Goal: Obtain resource: Download file/media

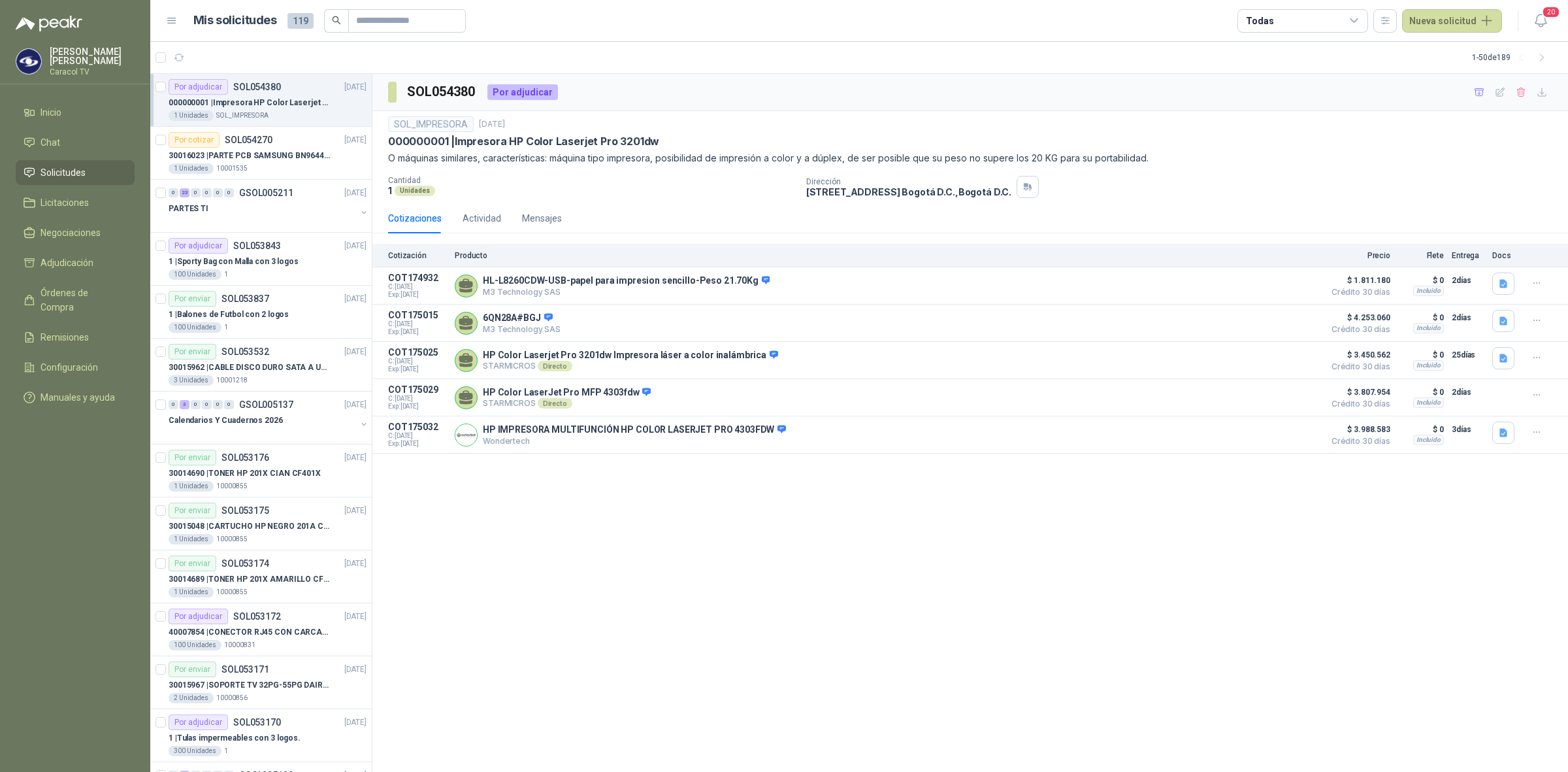
click at [591, 534] on div "SOL054380 Por adjudicar SOL_IMPRESORA 1 sept, 2025 000000001 | Impresora HP Col…" at bounding box center [970, 423] width 1195 height 698
click at [1275, 318] on button "Detalles" at bounding box center [1286, 322] width 61 height 18
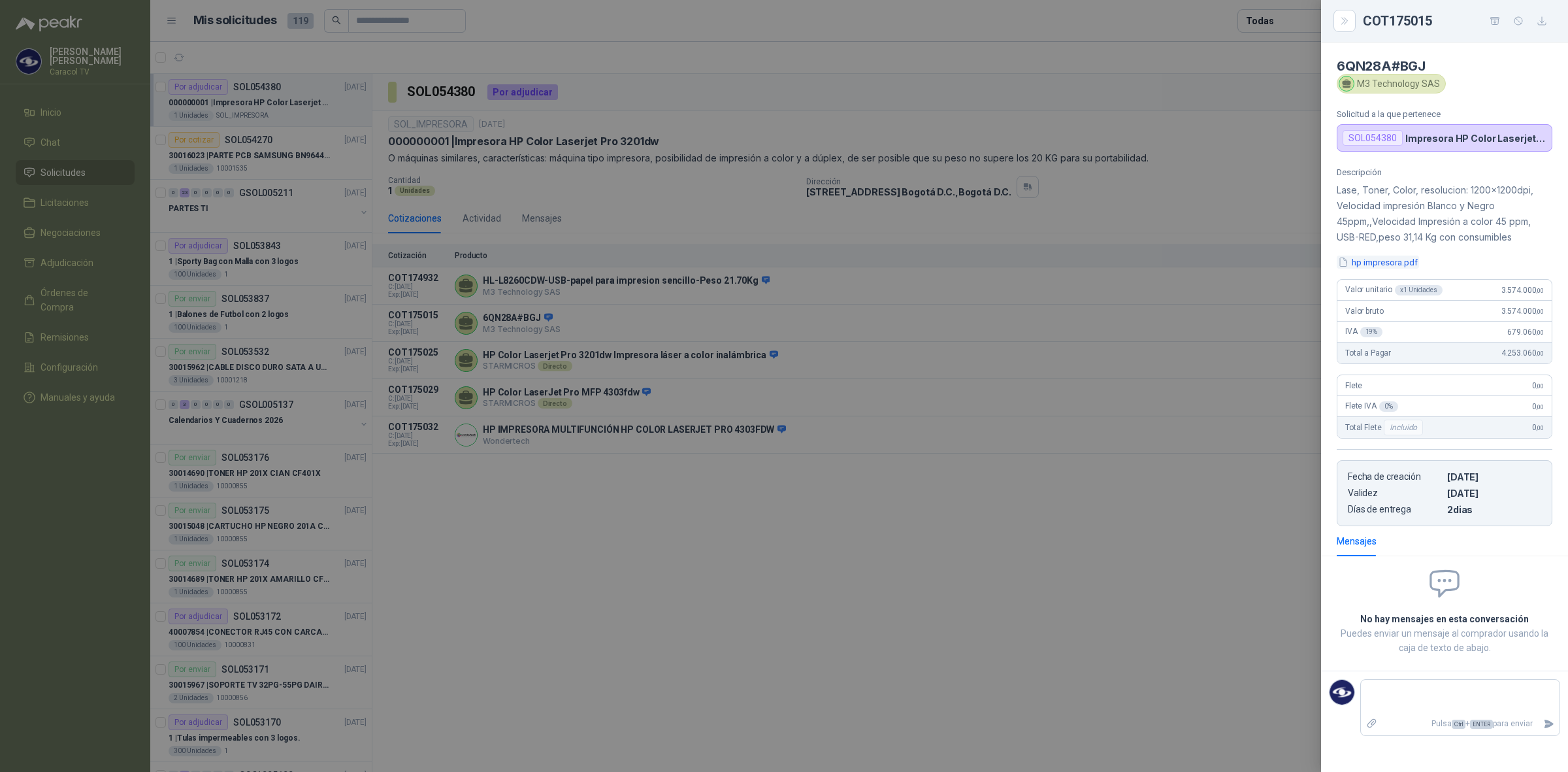
click at [1382, 265] on button "hp impresora.pdf" at bounding box center [1378, 262] width 82 height 13
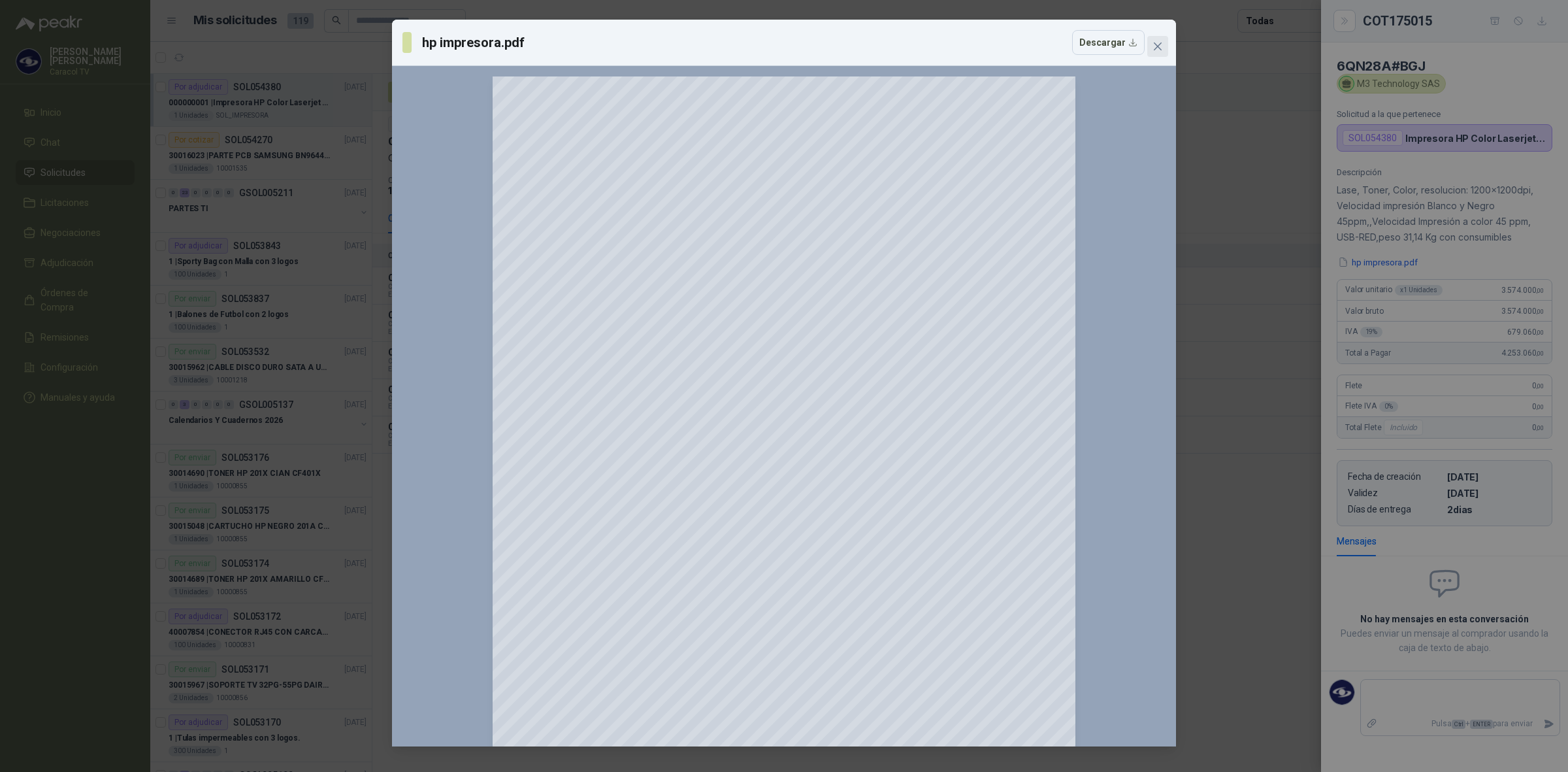
click at [1164, 51] on span "Close" at bounding box center [1157, 46] width 21 height 10
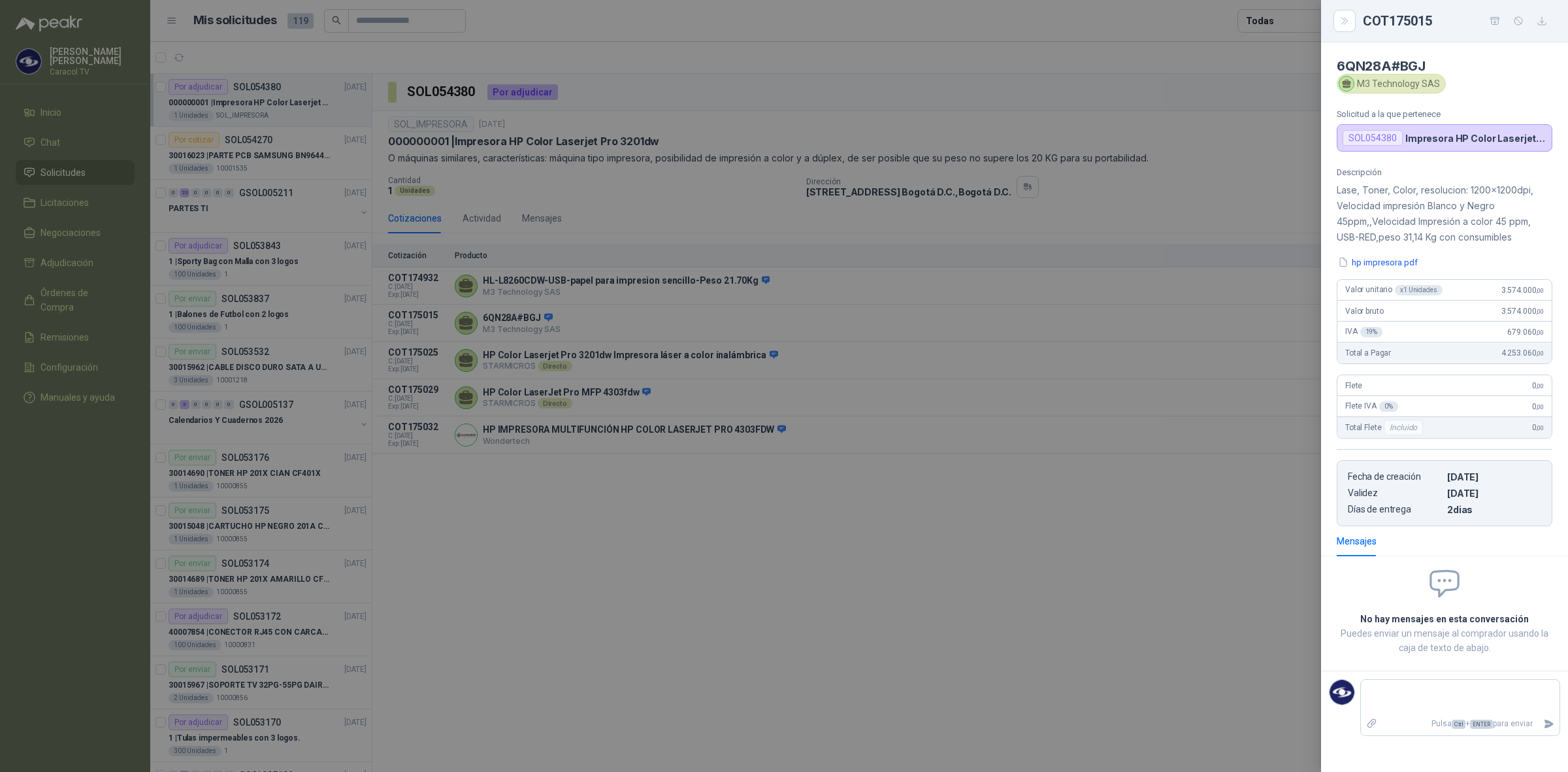
click at [557, 305] on div at bounding box center [784, 386] width 1568 height 772
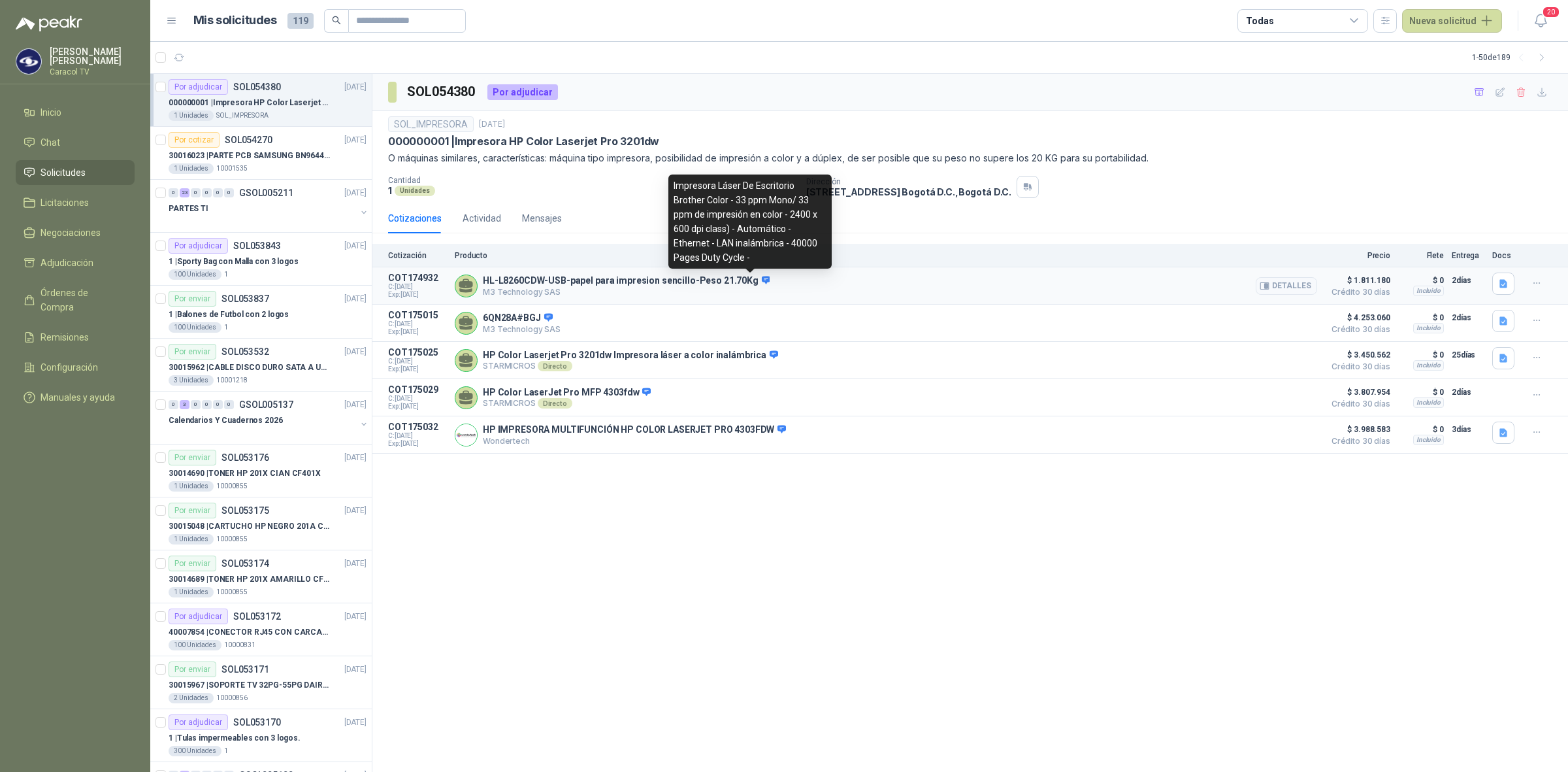
click at [761, 281] on icon at bounding box center [766, 280] width 10 height 10
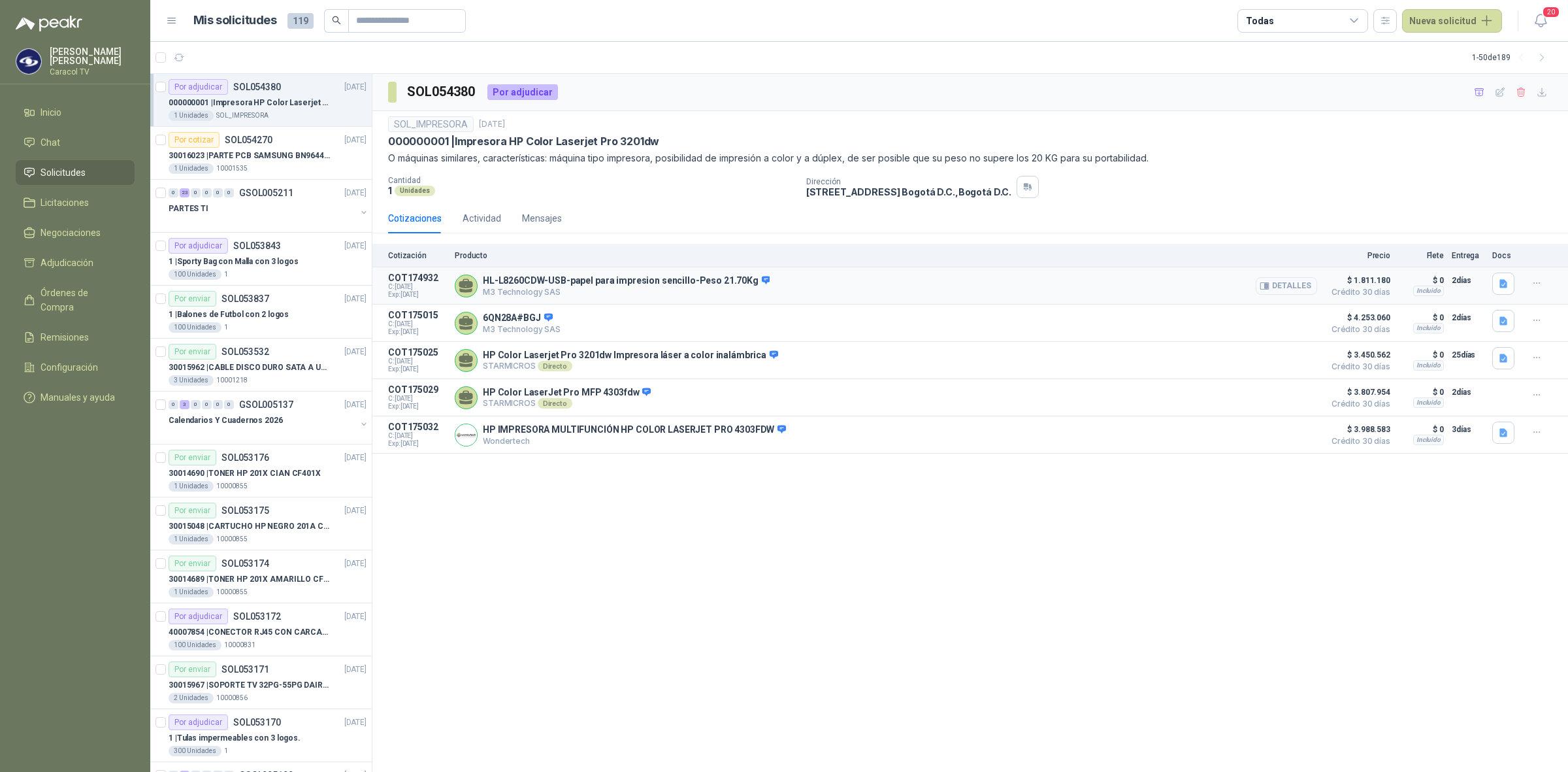
click at [1304, 284] on button "Detalles" at bounding box center [1286, 286] width 61 height 18
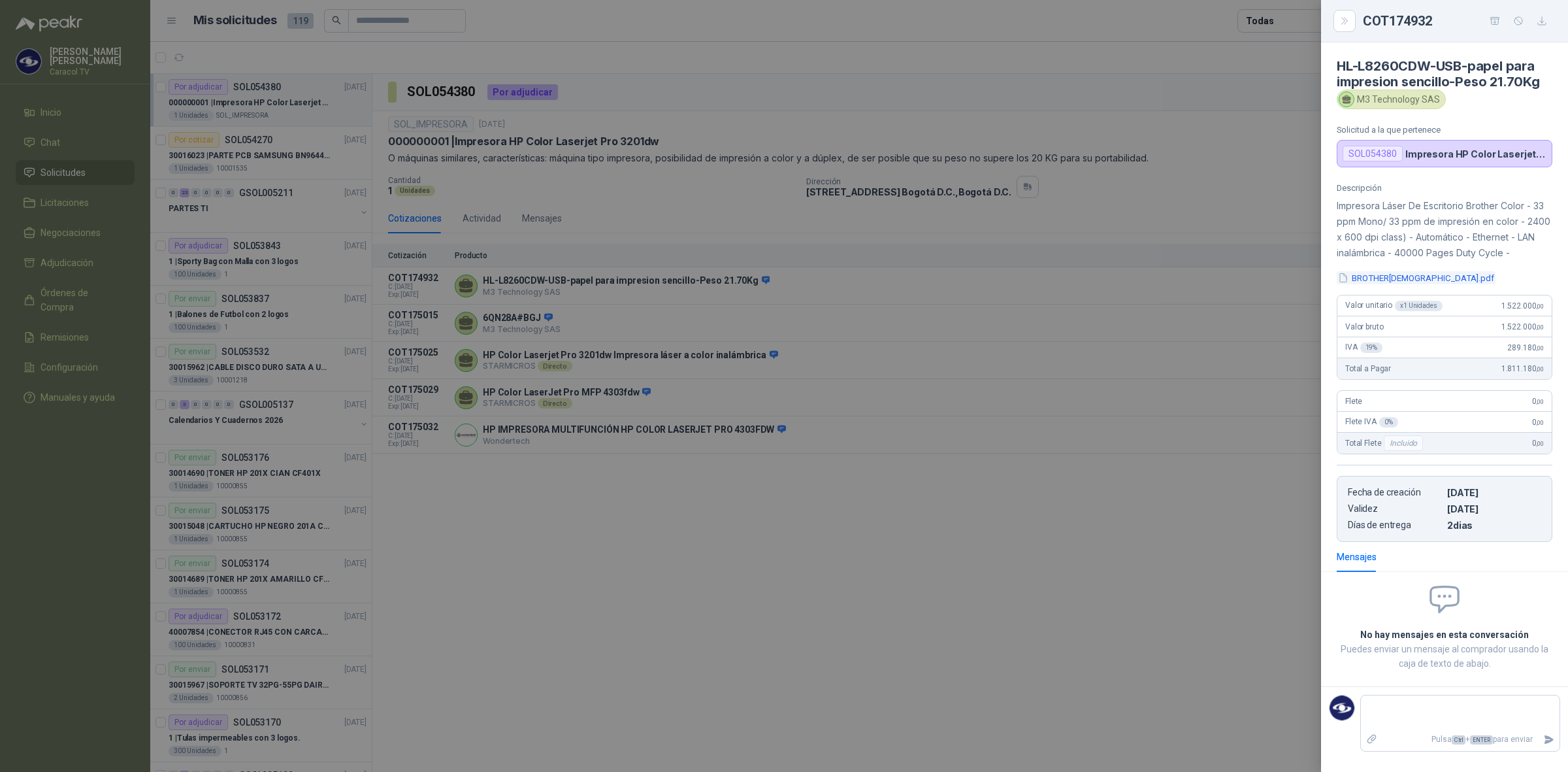
click at [1377, 275] on button "BROTHER2.pdf" at bounding box center [1416, 278] width 159 height 13
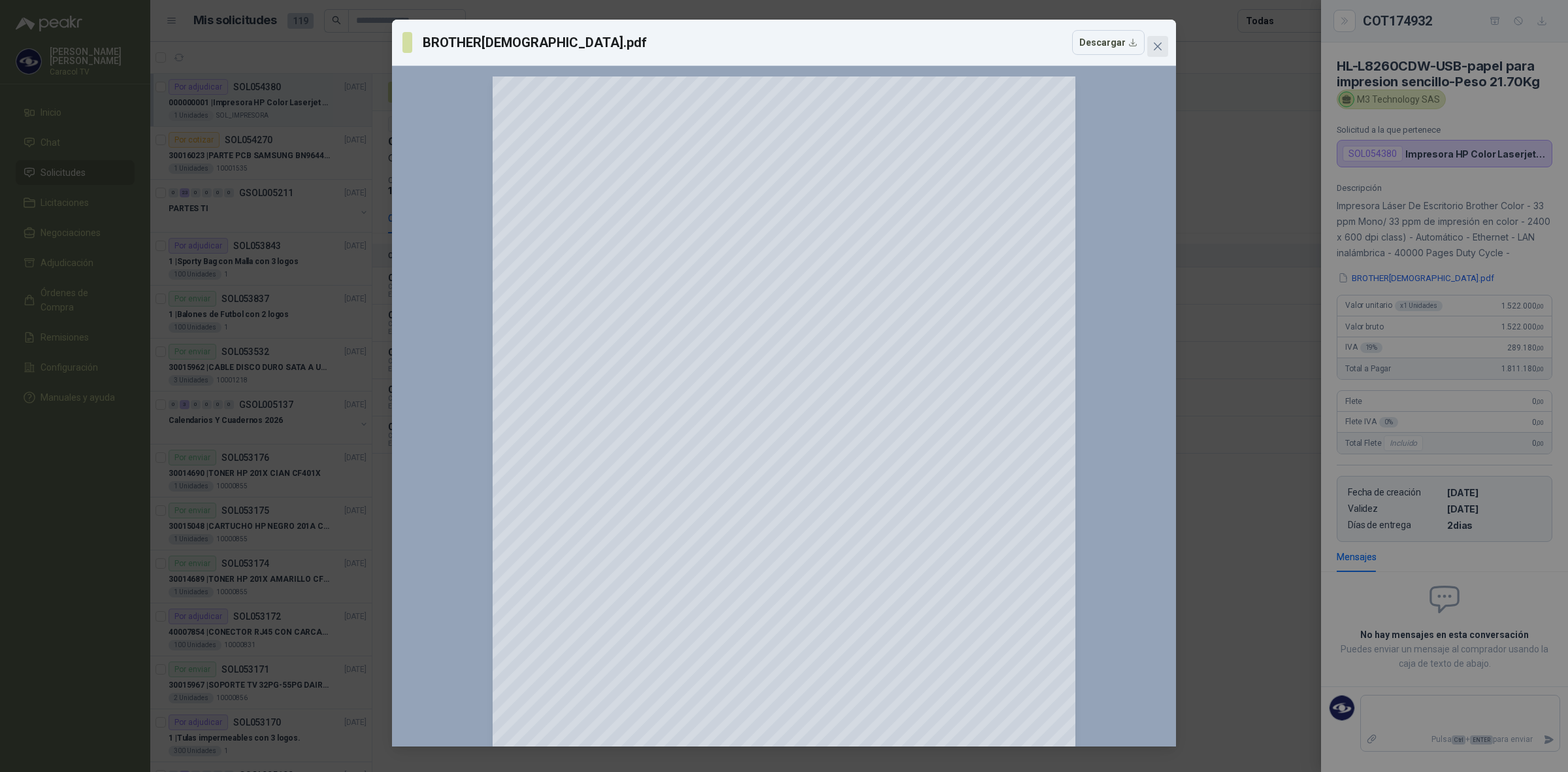
click at [1157, 44] on icon "close" at bounding box center [1158, 46] width 10 height 10
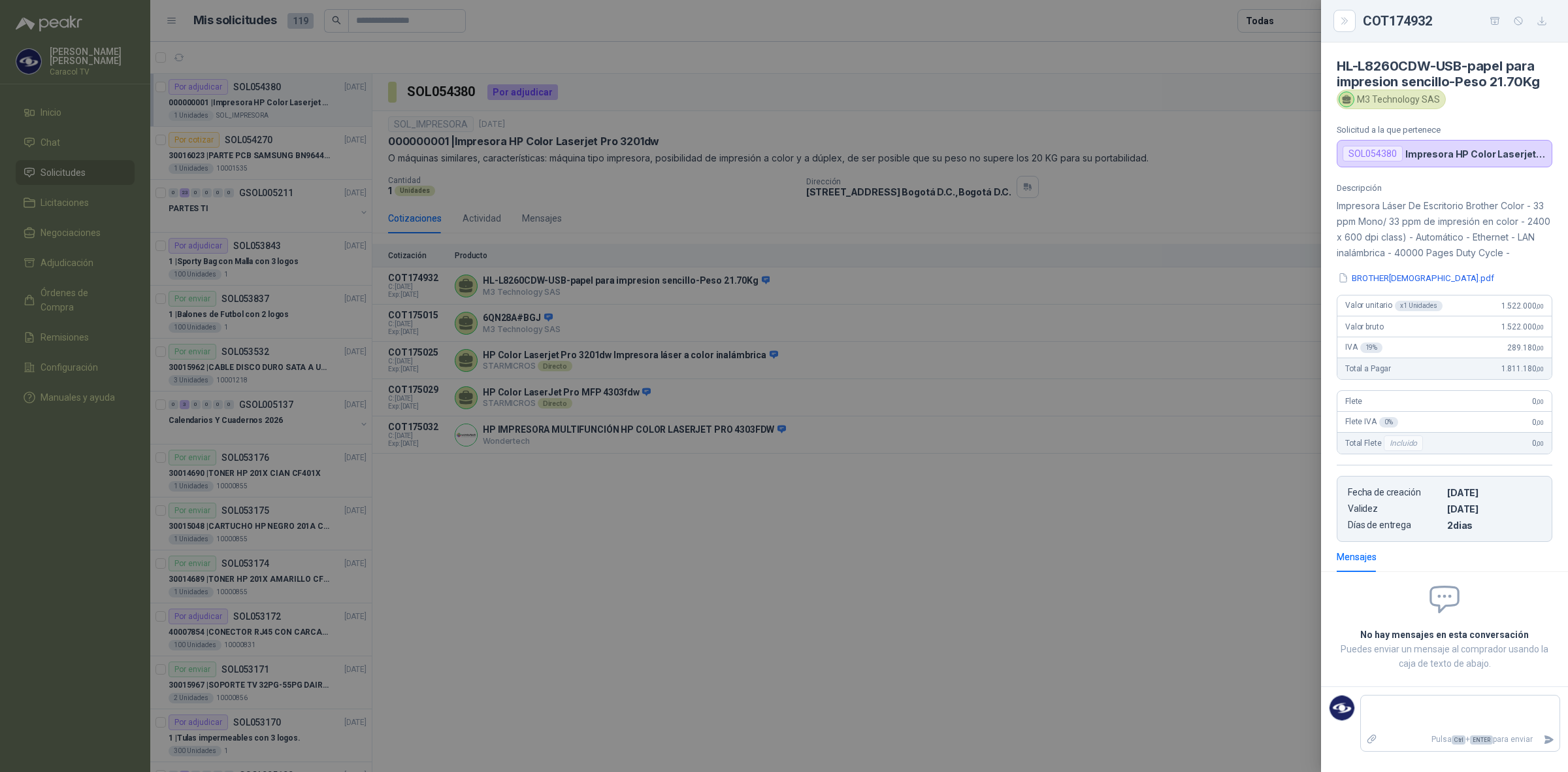
click at [595, 361] on div at bounding box center [784, 386] width 1568 height 772
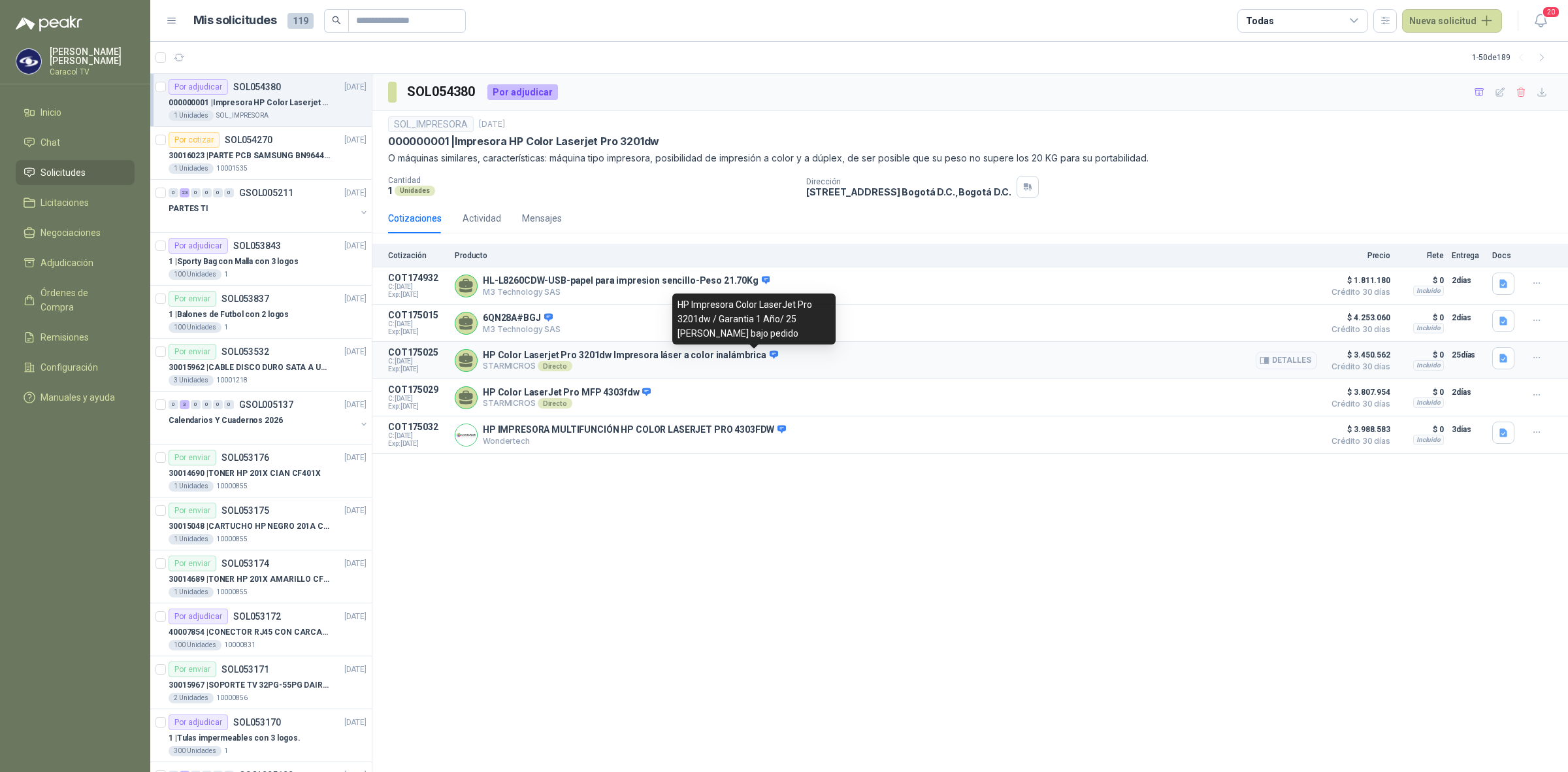
click at [769, 358] on icon at bounding box center [774, 353] width 8 height 8
click at [1283, 362] on button "Detalles" at bounding box center [1286, 360] width 61 height 18
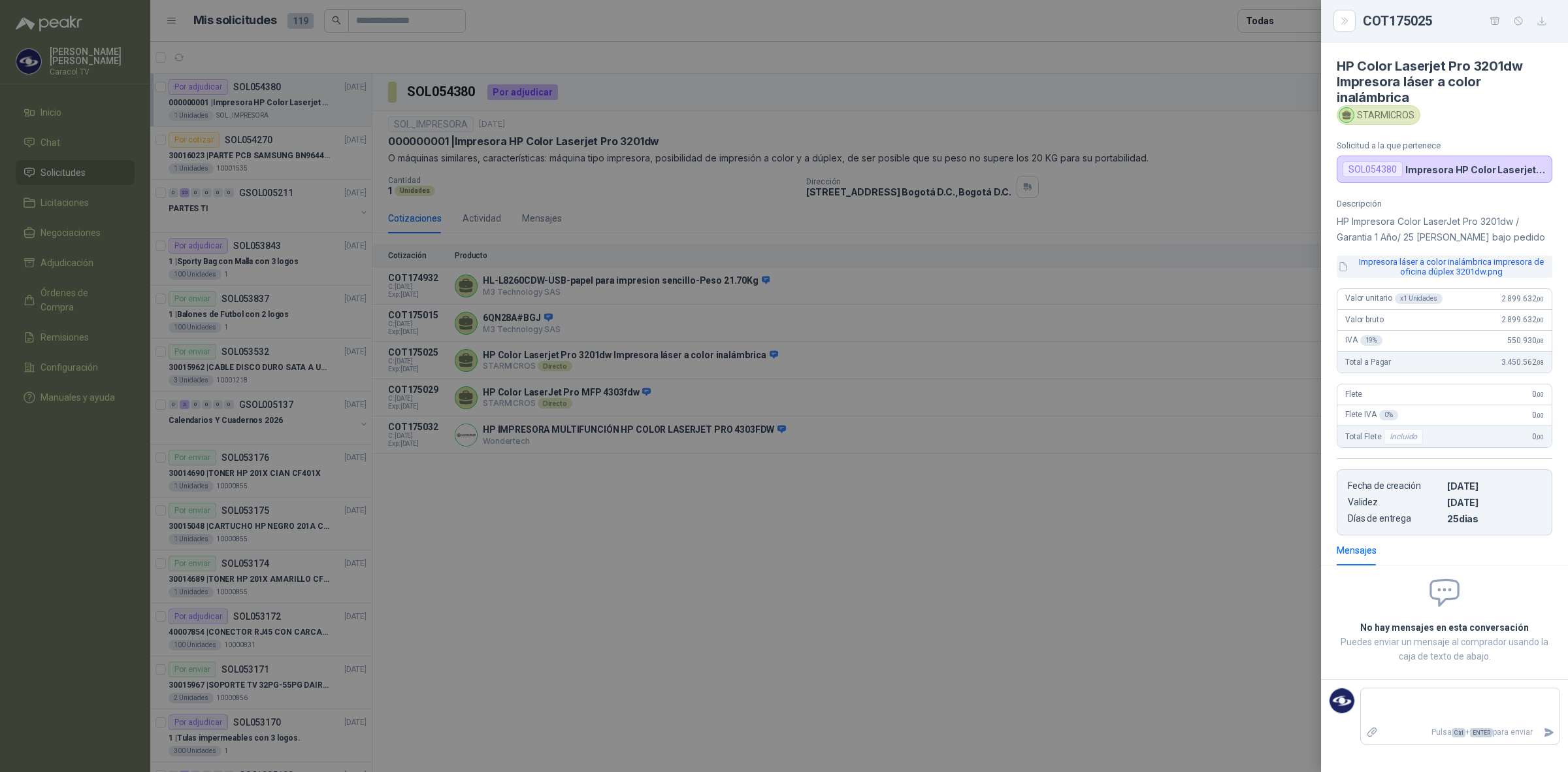
click at [1477, 270] on button "Impresora láser a color inalámbrica impresora de oficina dúplex 3201dw.png" at bounding box center [1445, 266] width 216 height 23
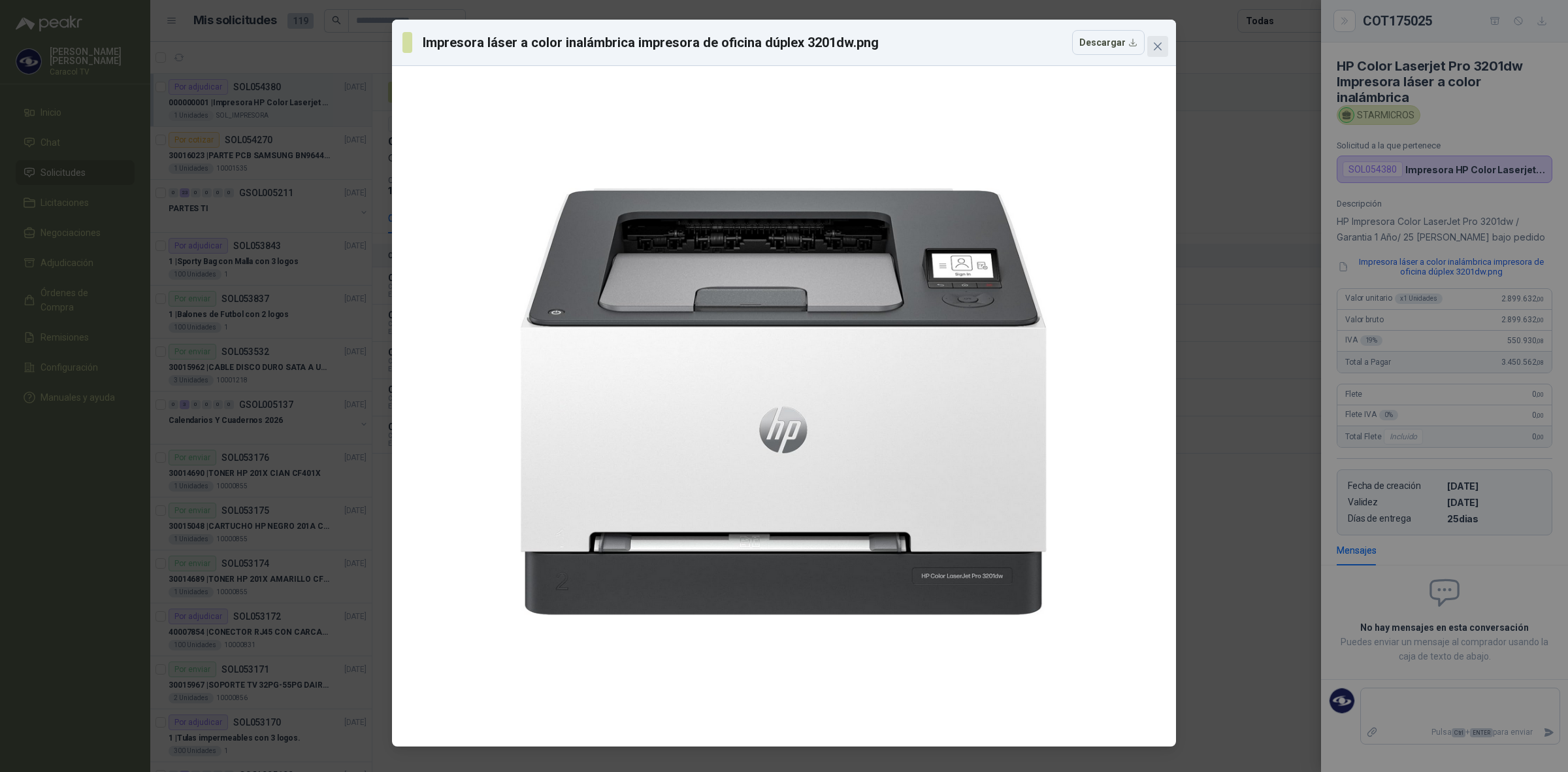
click at [1149, 43] on span "Close" at bounding box center [1157, 46] width 21 height 10
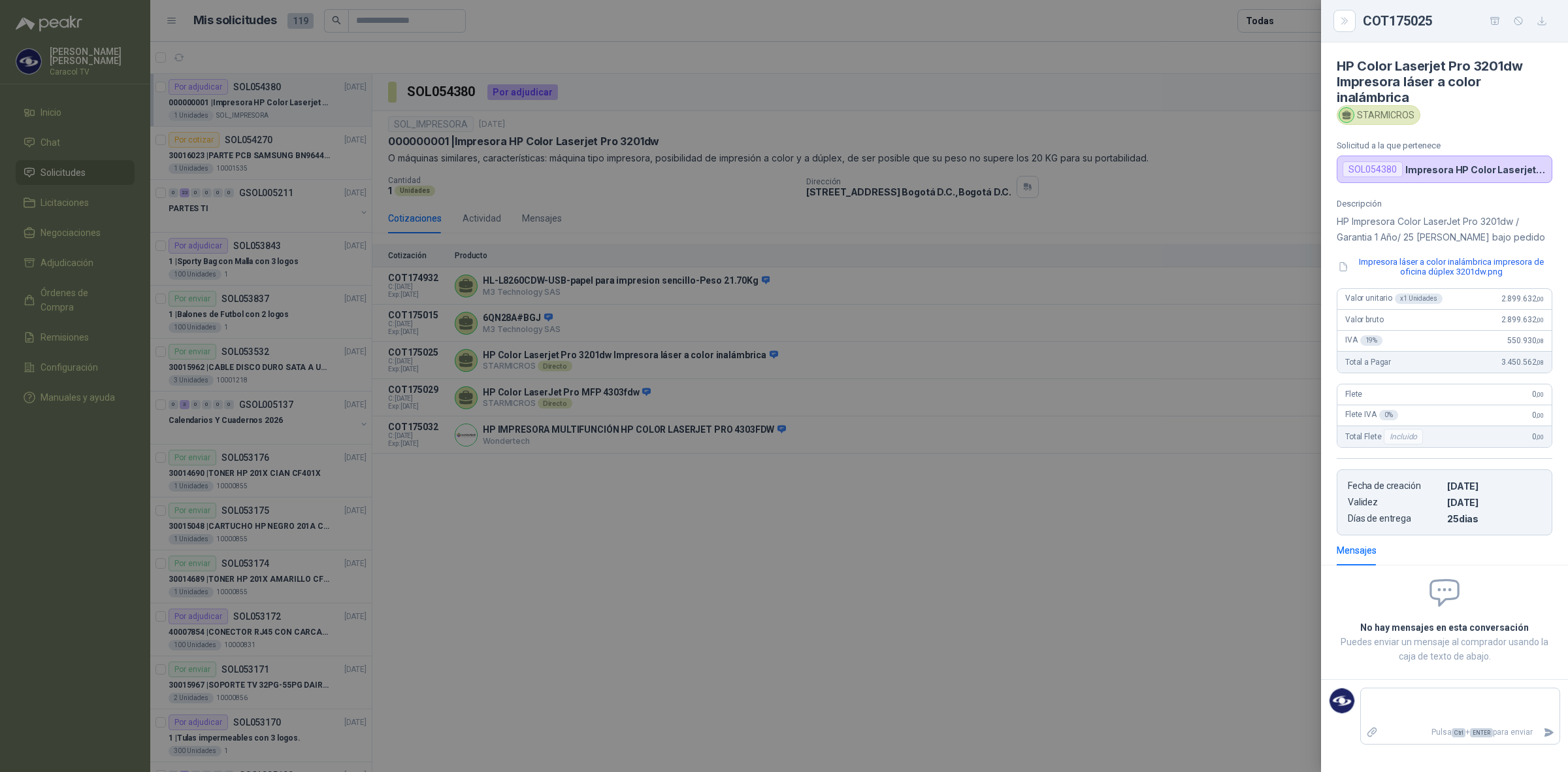
click at [618, 476] on div at bounding box center [784, 386] width 1568 height 772
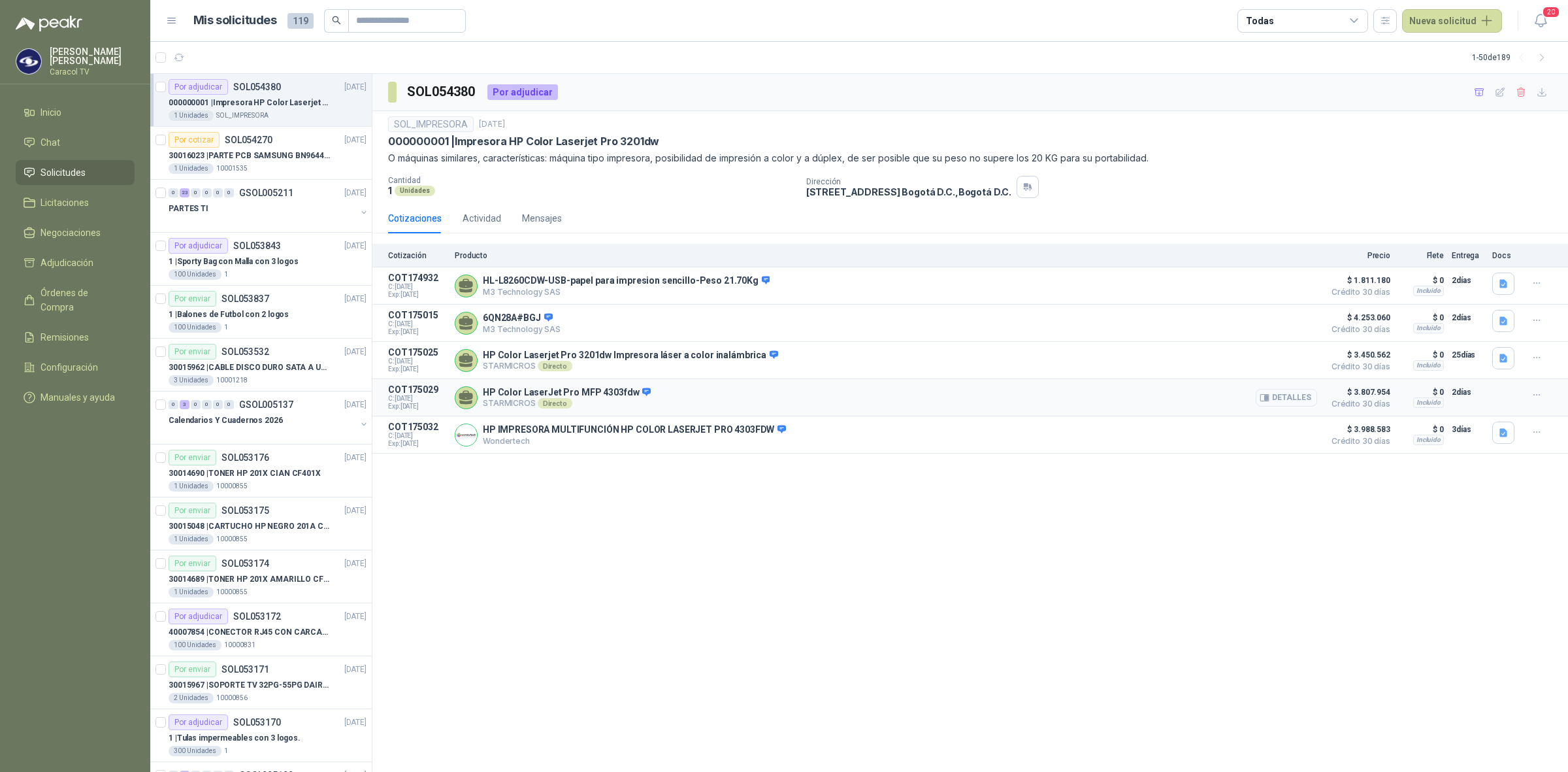
click at [1262, 396] on icon "button" at bounding box center [1265, 398] width 10 height 10
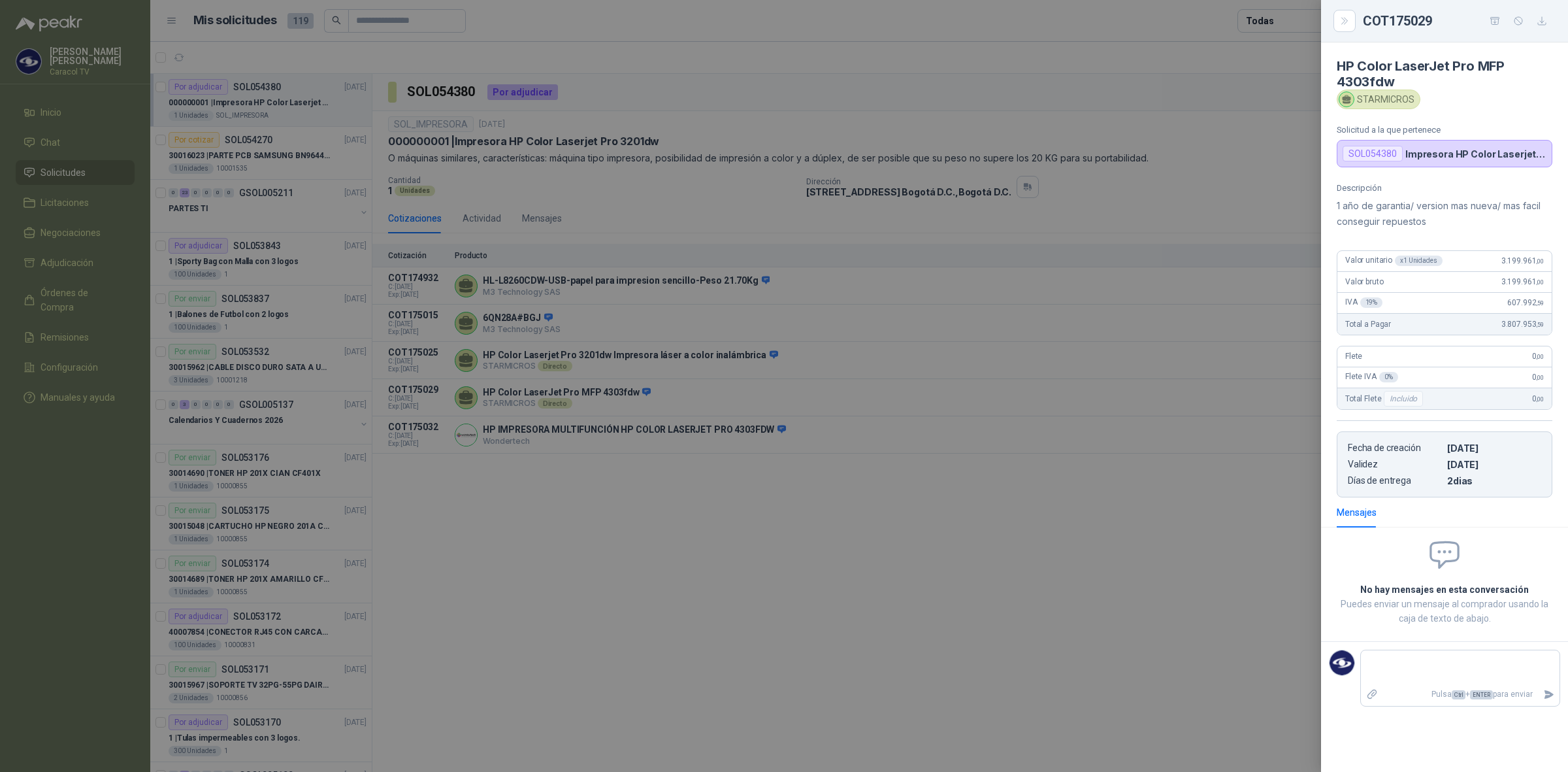
click at [823, 584] on div at bounding box center [784, 386] width 1568 height 772
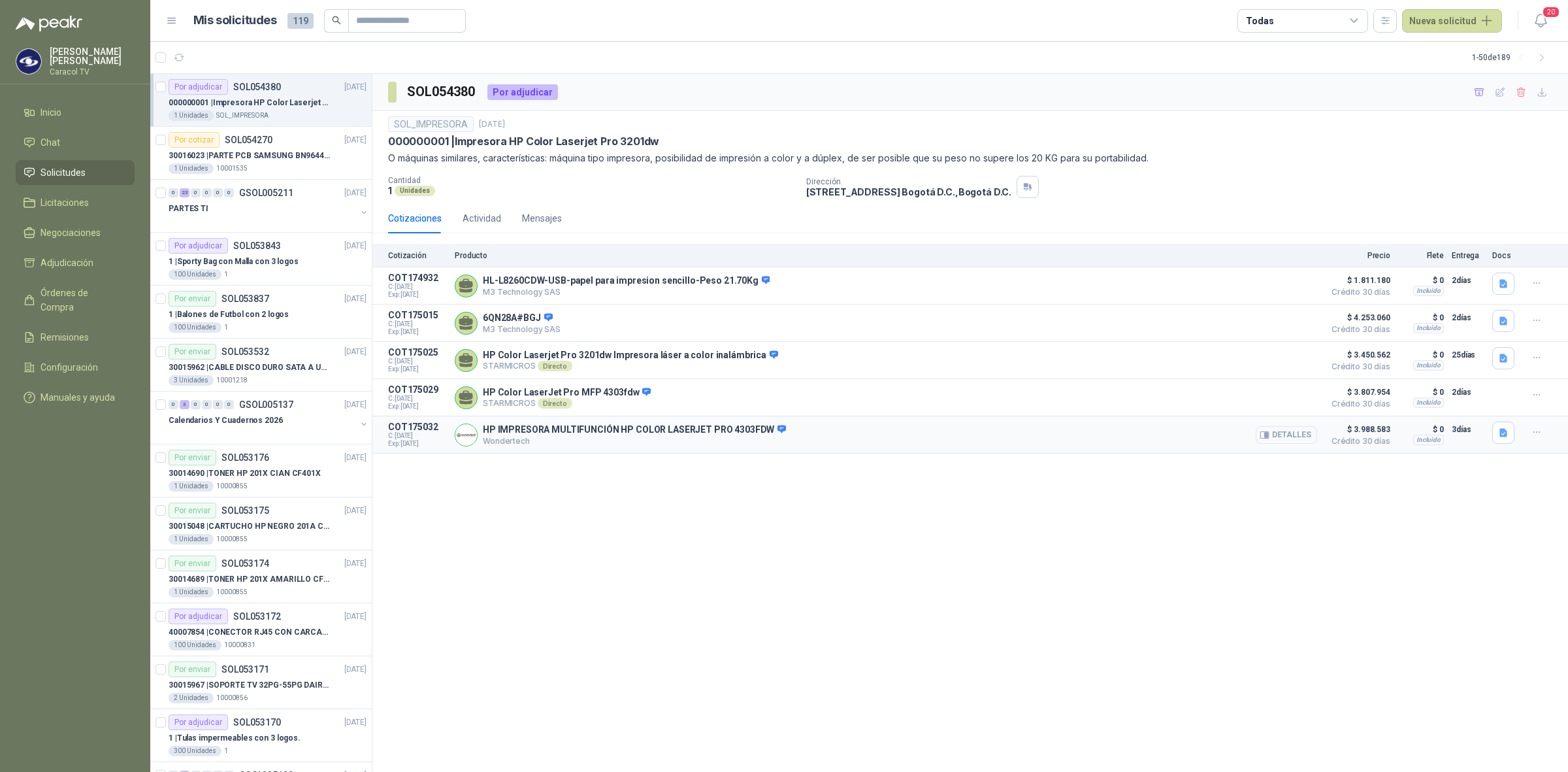
click at [1268, 438] on icon "button" at bounding box center [1267, 435] width 3 height 5
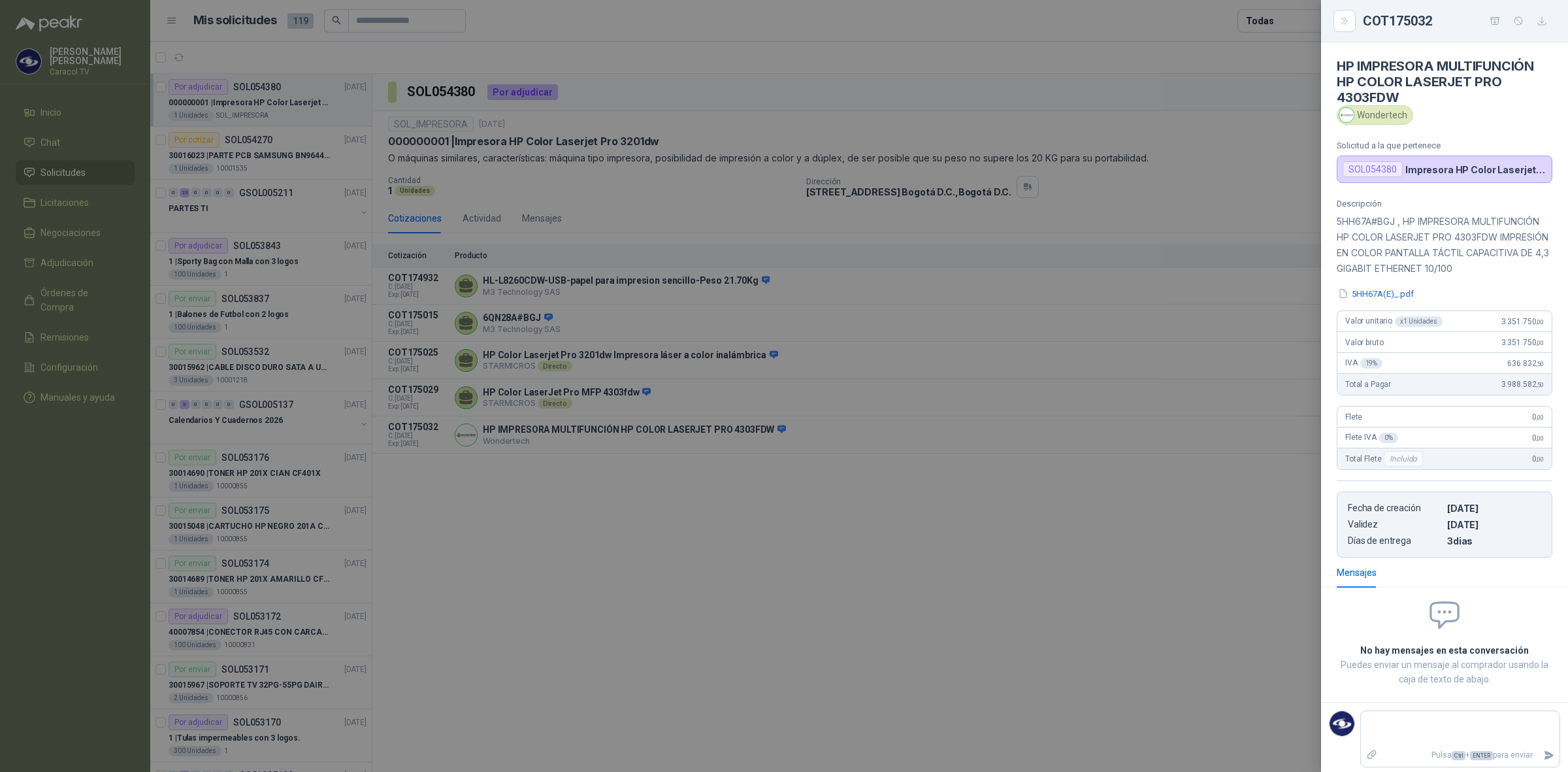
click at [1377, 301] on button "5HH67A(E)_.pdf" at bounding box center [1376, 294] width 79 height 13
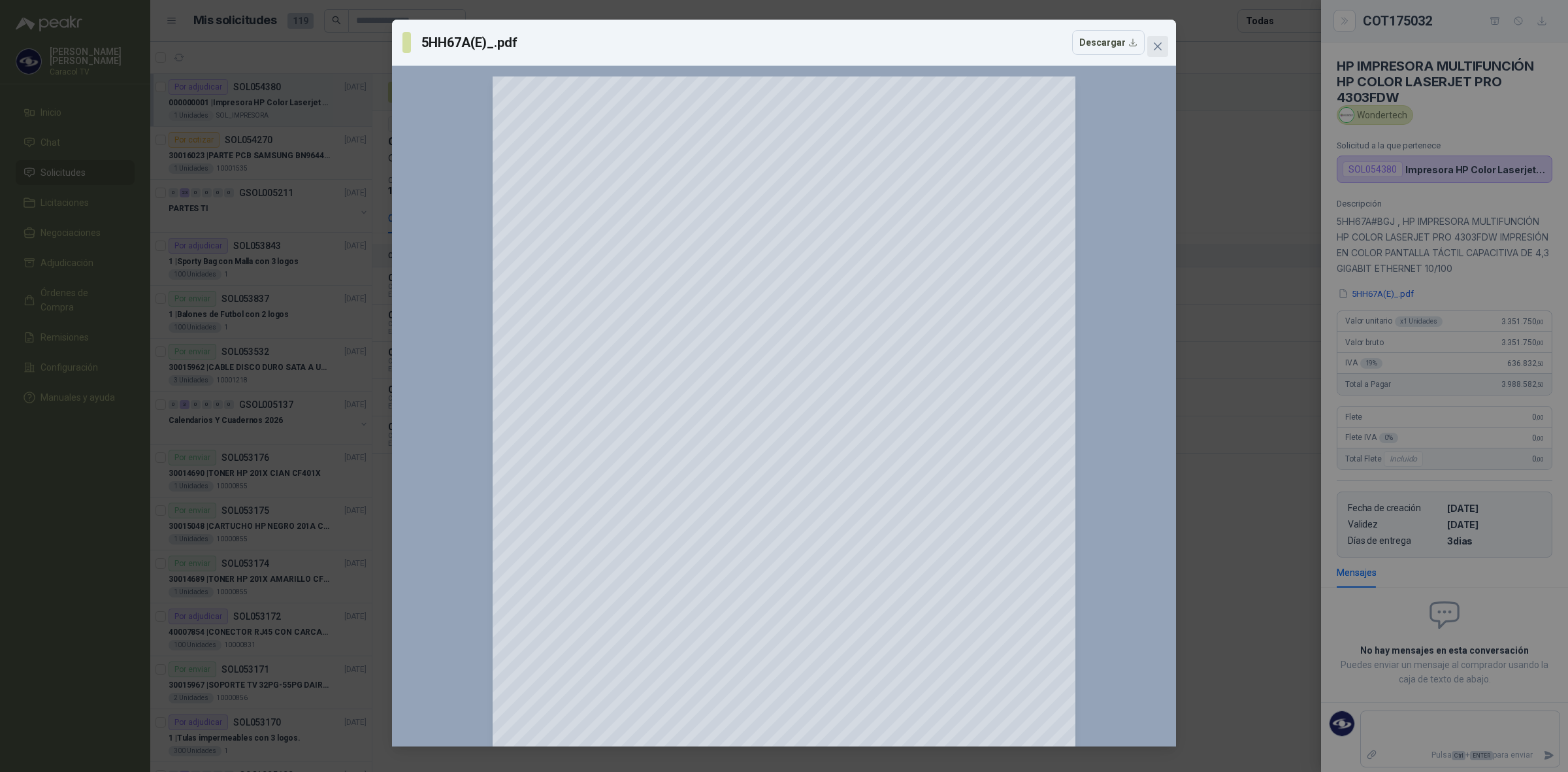
click at [1153, 46] on icon "close" at bounding box center [1158, 46] width 10 height 10
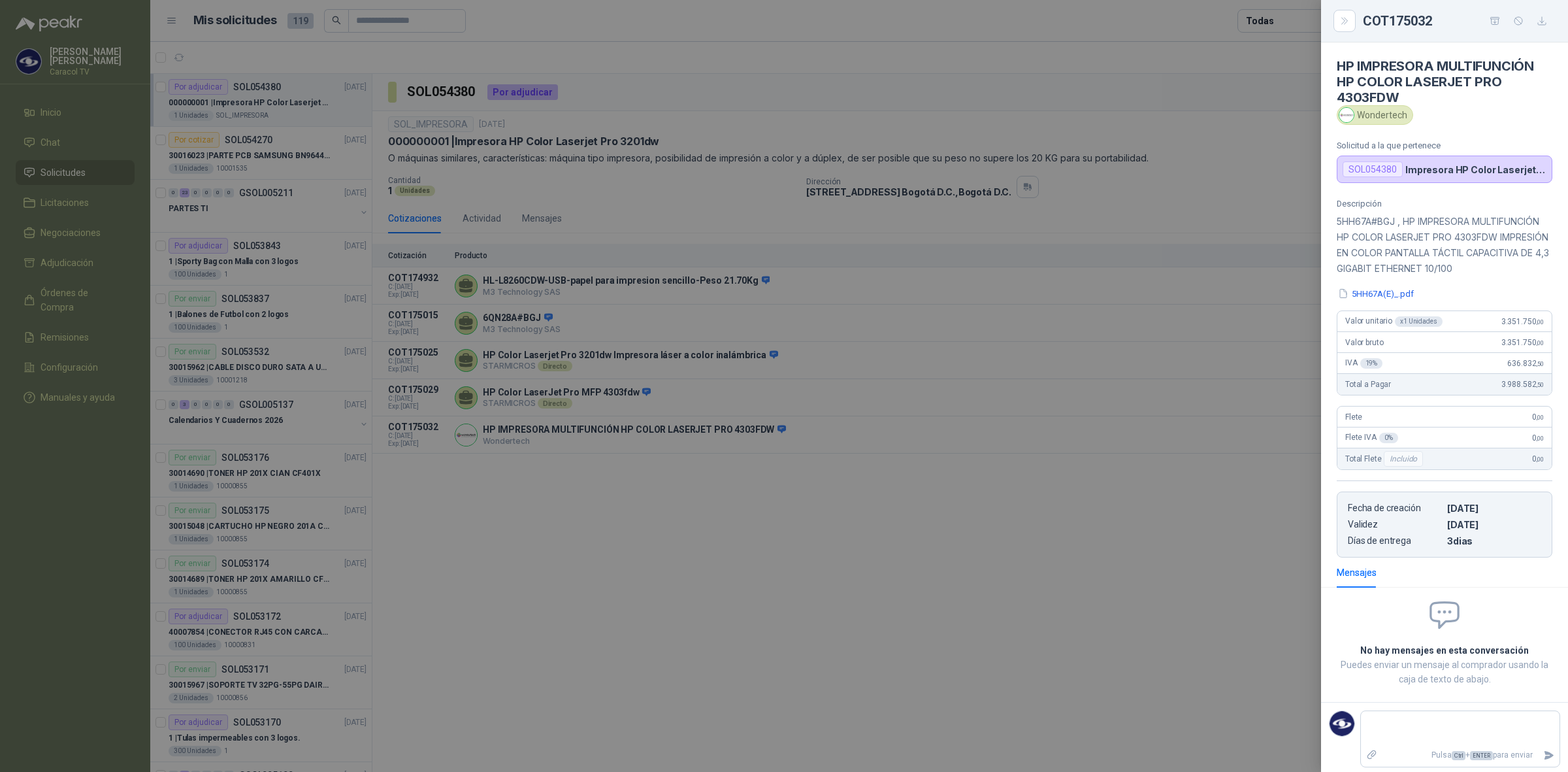
click at [537, 596] on div at bounding box center [784, 386] width 1568 height 772
